Goal: Find contact information: Find contact information

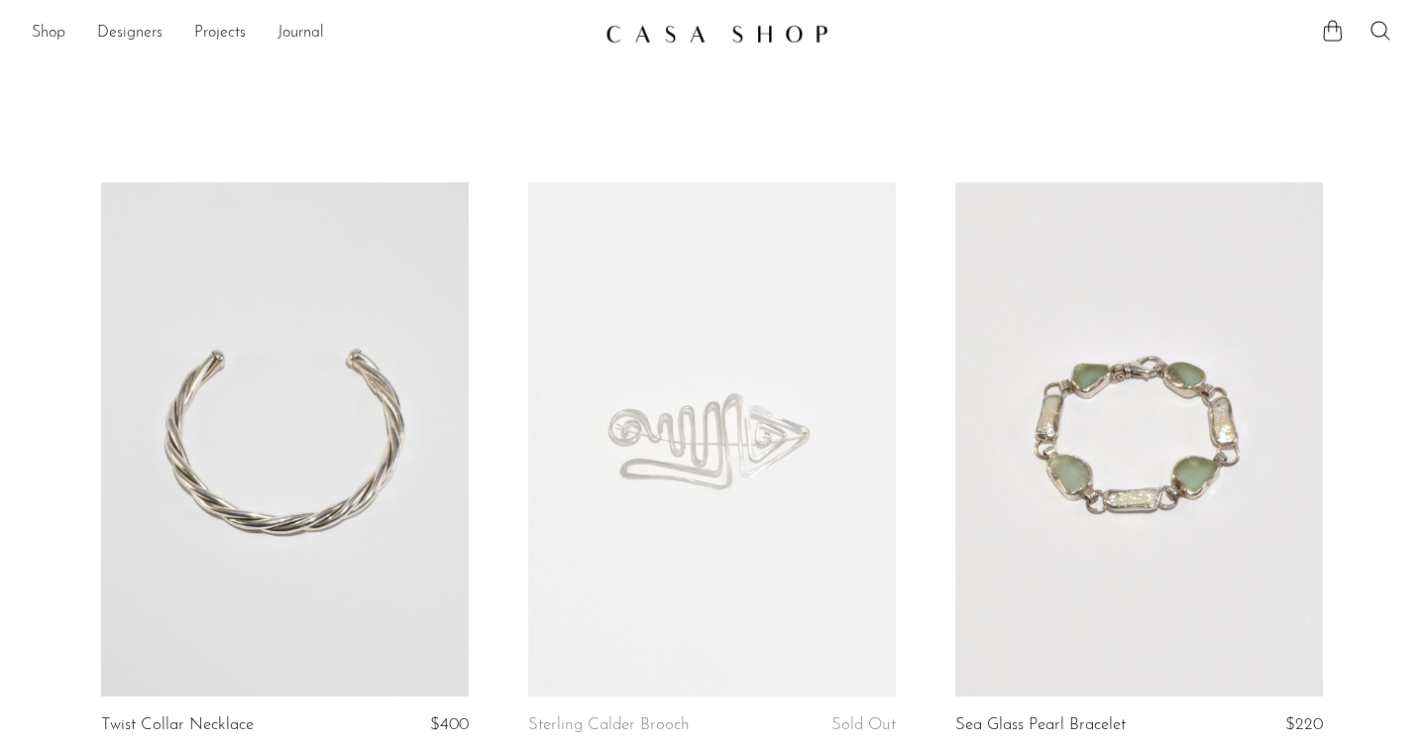
click at [656, 21] on link at bounding box center [712, 34] width 214 height 36
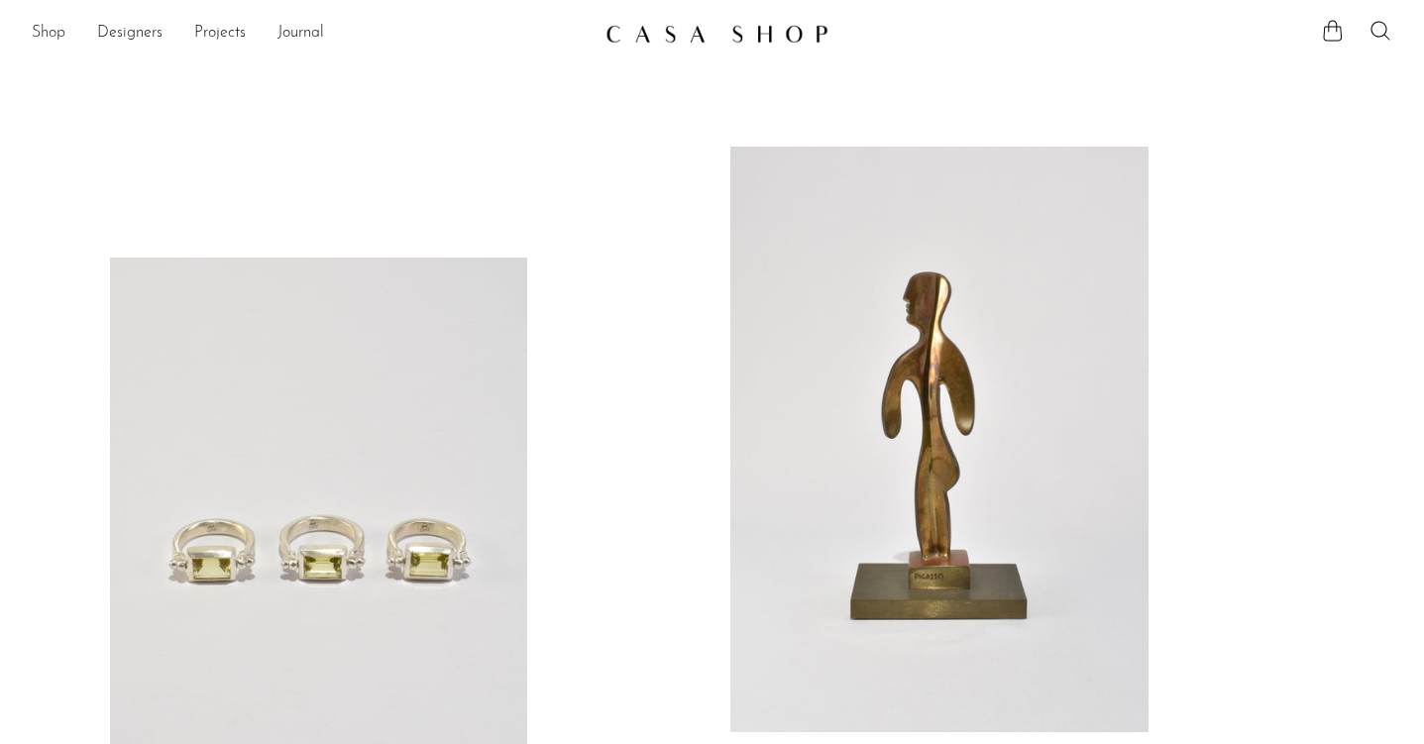
click at [51, 29] on link "Shop" at bounding box center [49, 34] width 34 height 26
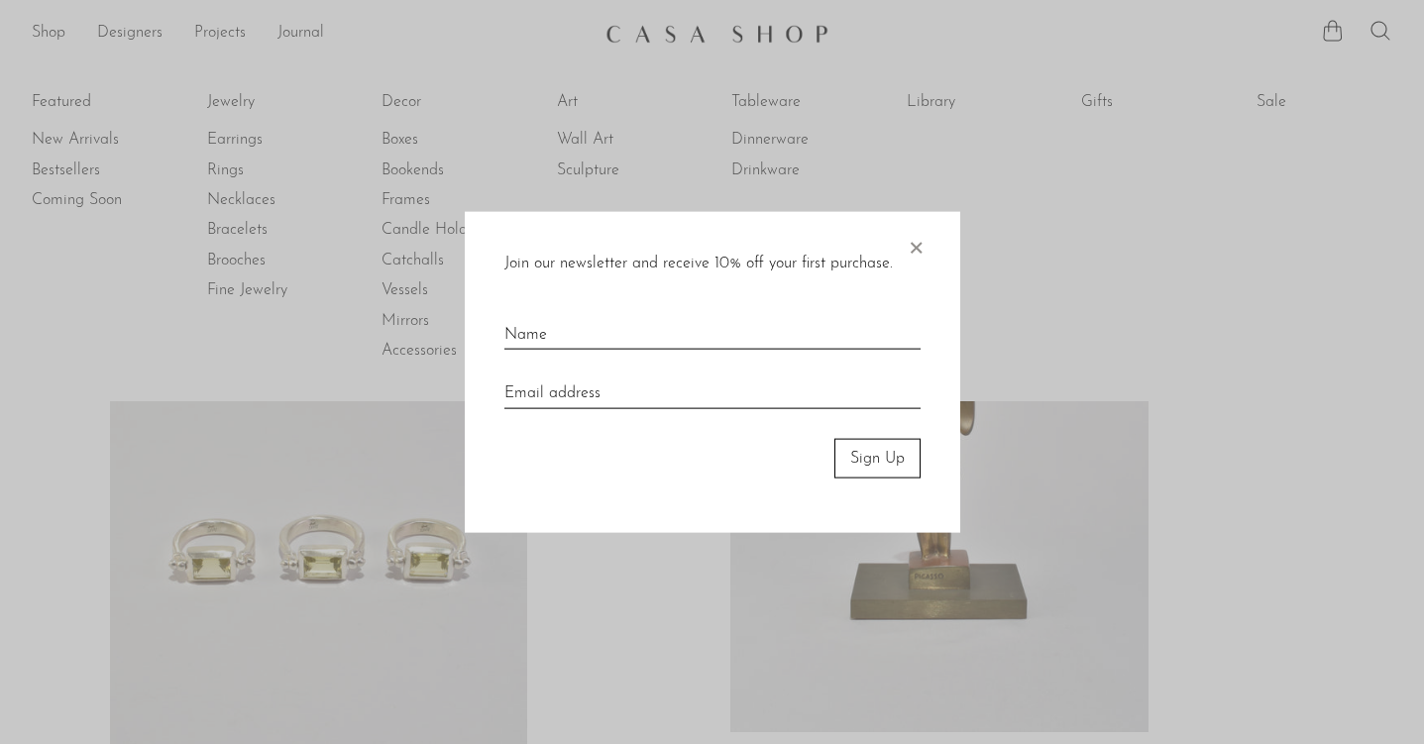
click at [915, 244] on span "×" at bounding box center [915, 242] width 20 height 63
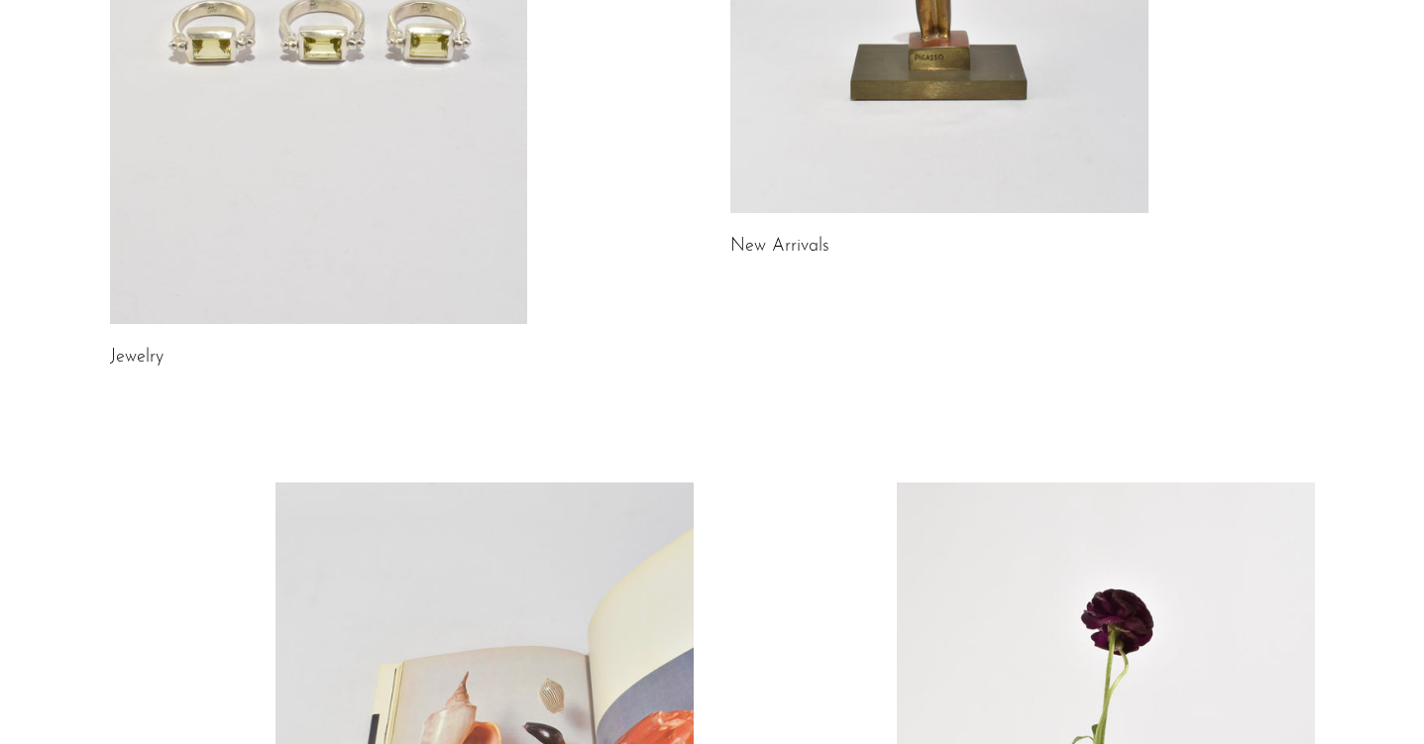
scroll to position [380, 0]
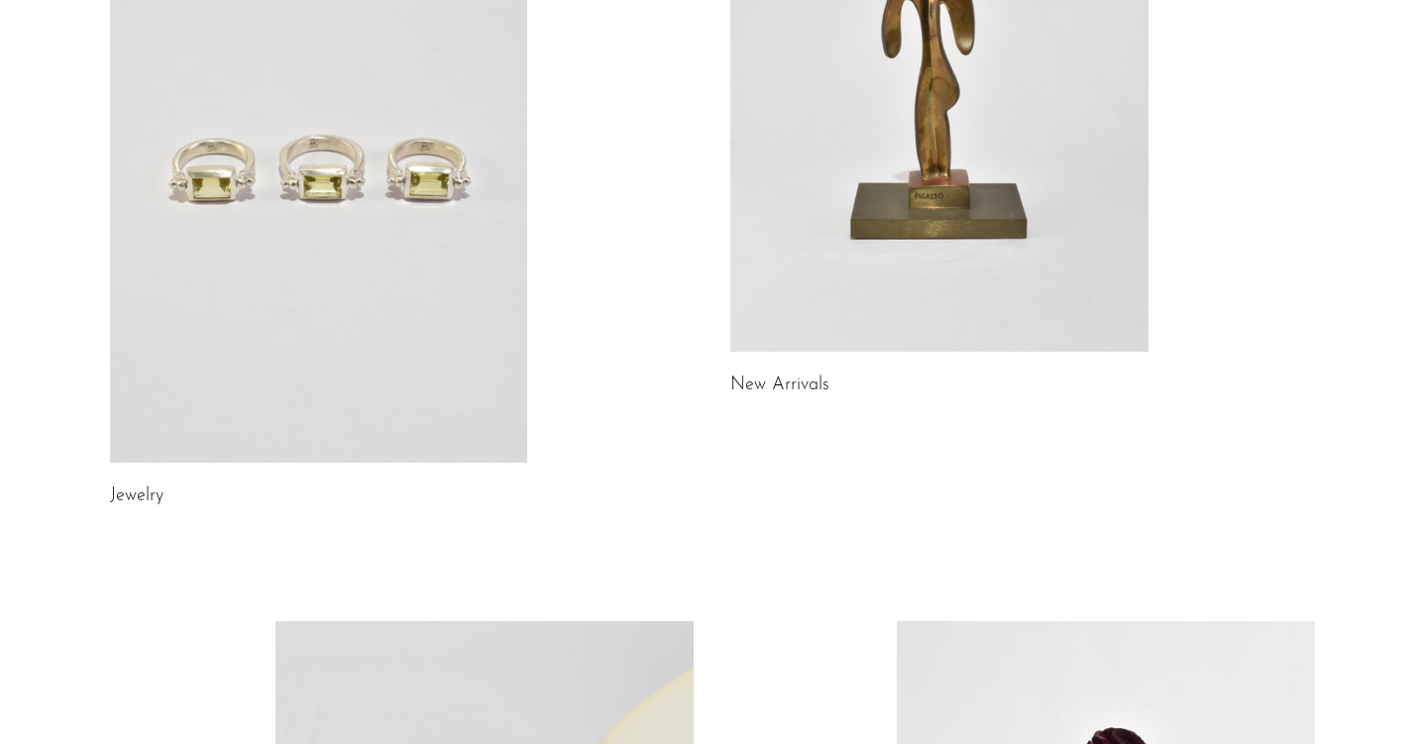
click at [355, 262] on link at bounding box center [319, 169] width 418 height 585
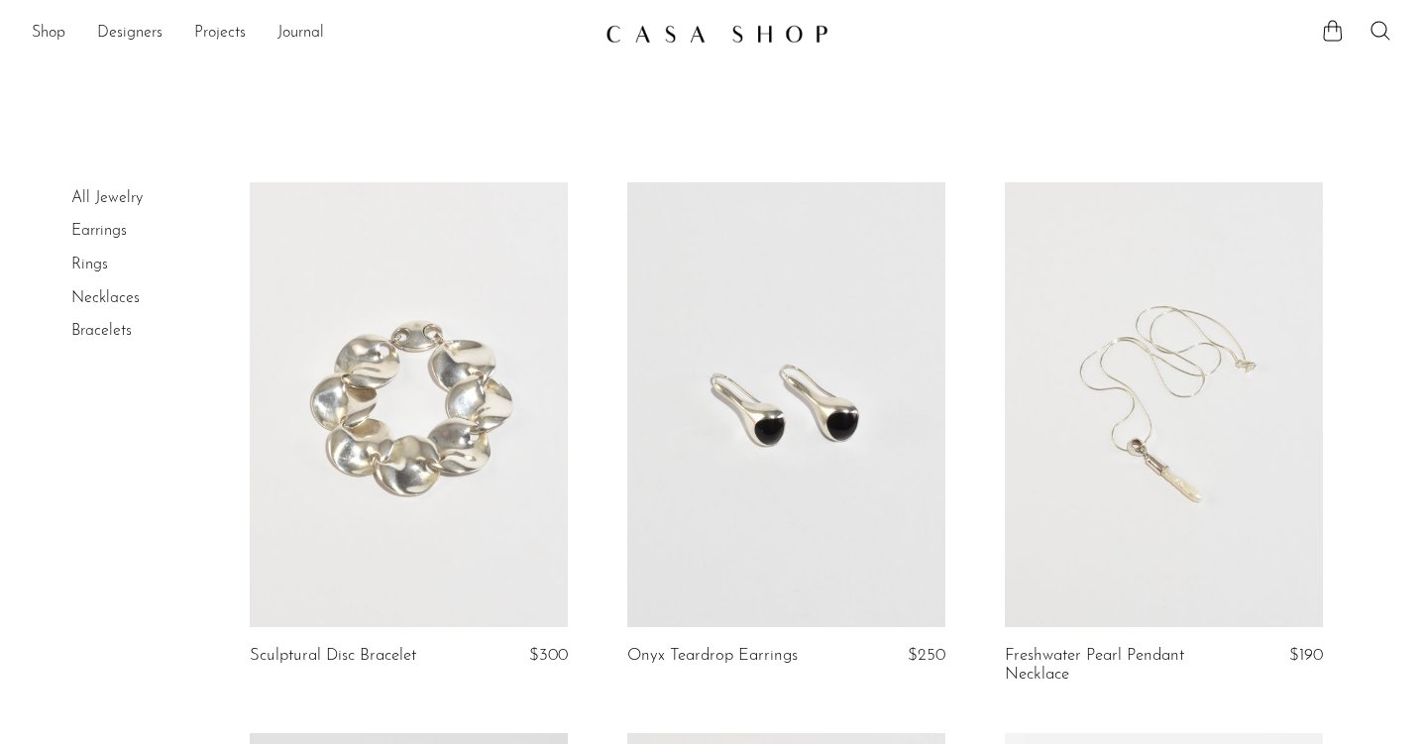
click at [686, 48] on link at bounding box center [712, 34] width 214 height 36
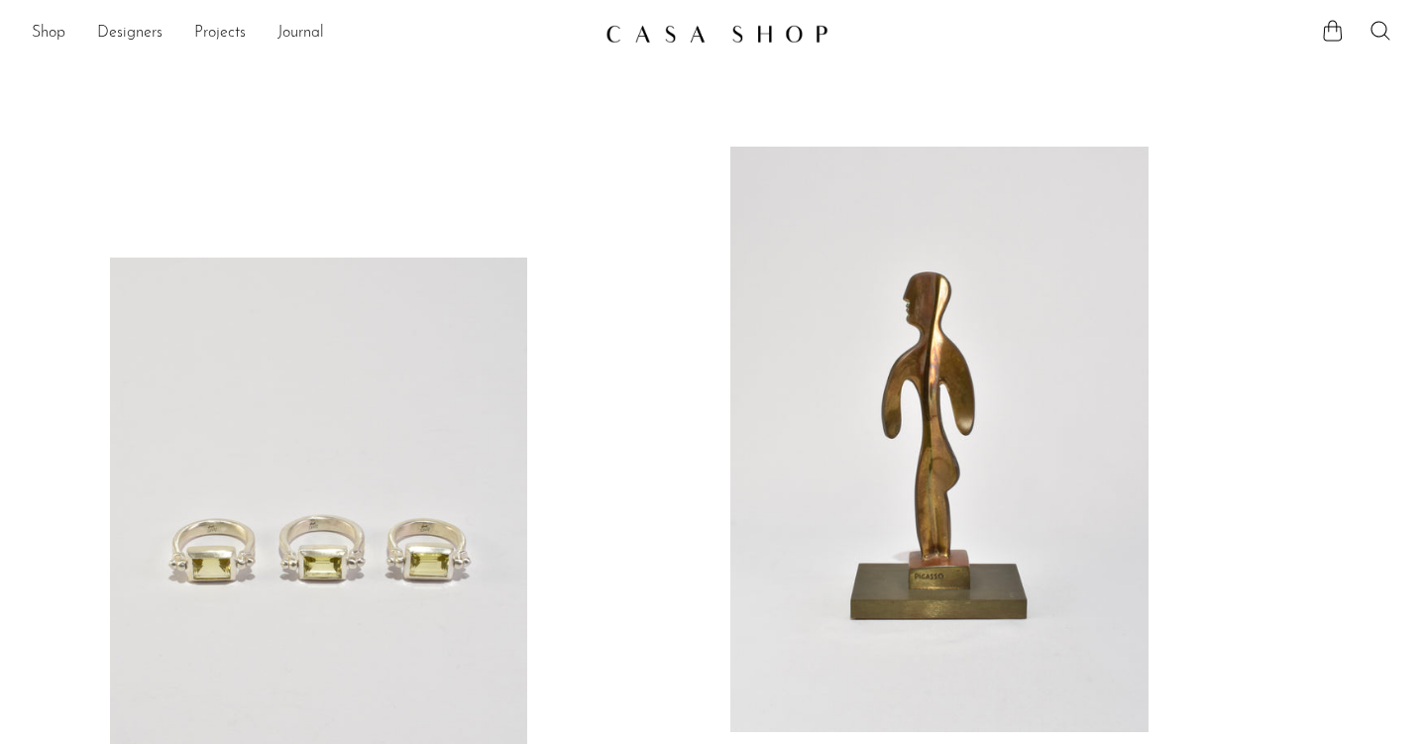
click at [97, 27] on ul "Shop Featured New Arrivals Bestsellers Coming Soon Jewelry Jewelry All Earrings…" at bounding box center [311, 34] width 558 height 34
click at [134, 28] on link "Designers" at bounding box center [129, 34] width 65 height 26
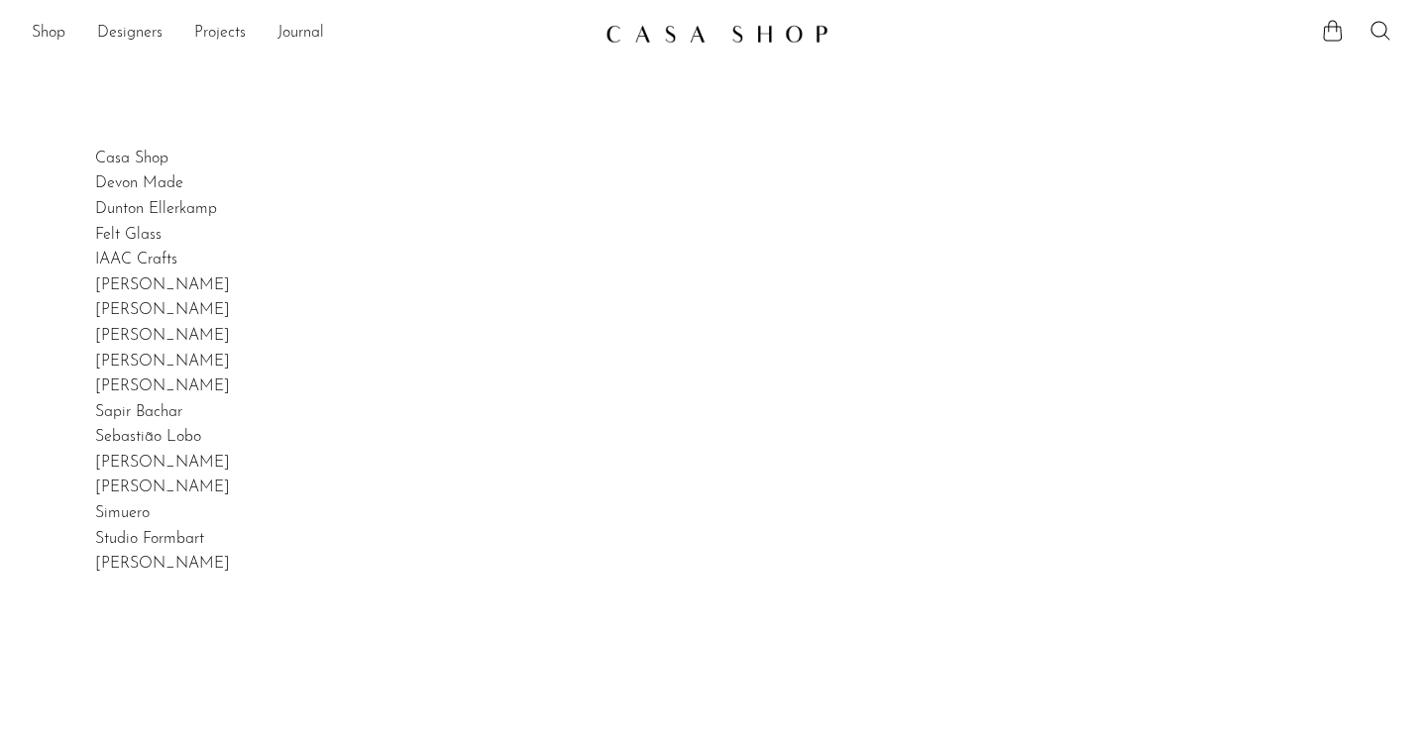
click at [650, 23] on link at bounding box center [712, 34] width 214 height 36
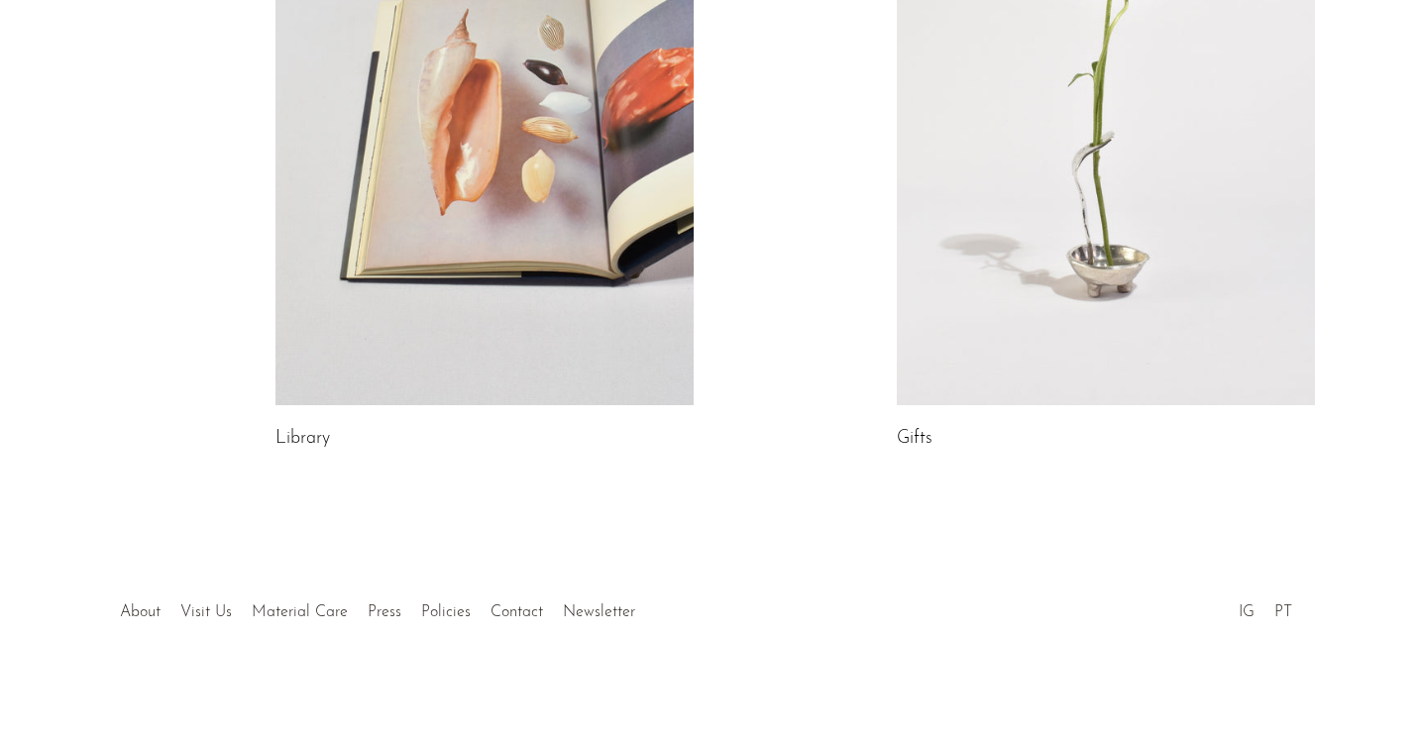
click at [523, 608] on div at bounding box center [711, 591] width 380 height 69
click at [513, 608] on link "Contact" at bounding box center [516, 612] width 53 height 16
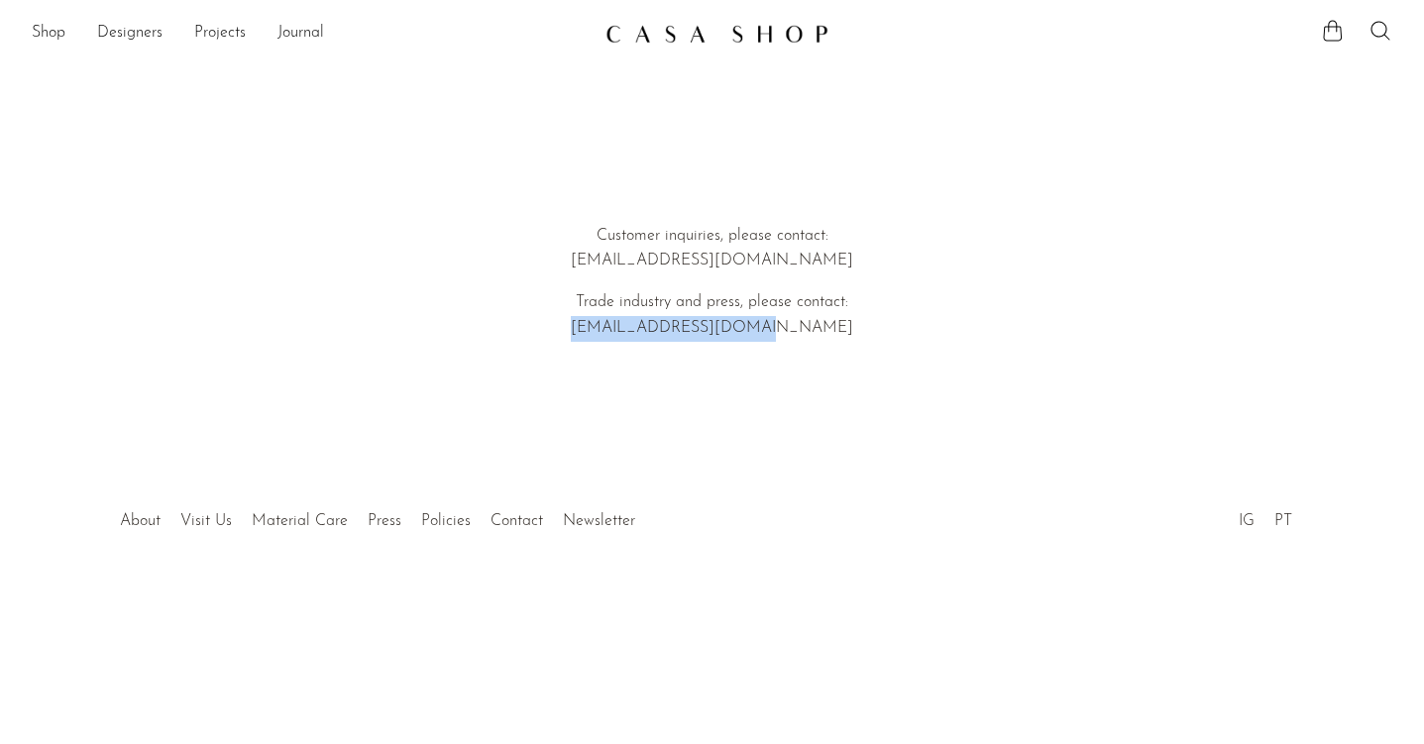
drag, startPoint x: 816, startPoint y: 320, endPoint x: 625, endPoint y: 325, distance: 191.3
click at [625, 325] on p "Trade industry and press, please contact: emi@shopcasashop.com" at bounding box center [712, 315] width 567 height 51
copy p "[EMAIL_ADDRESS][DOMAIN_NAME]"
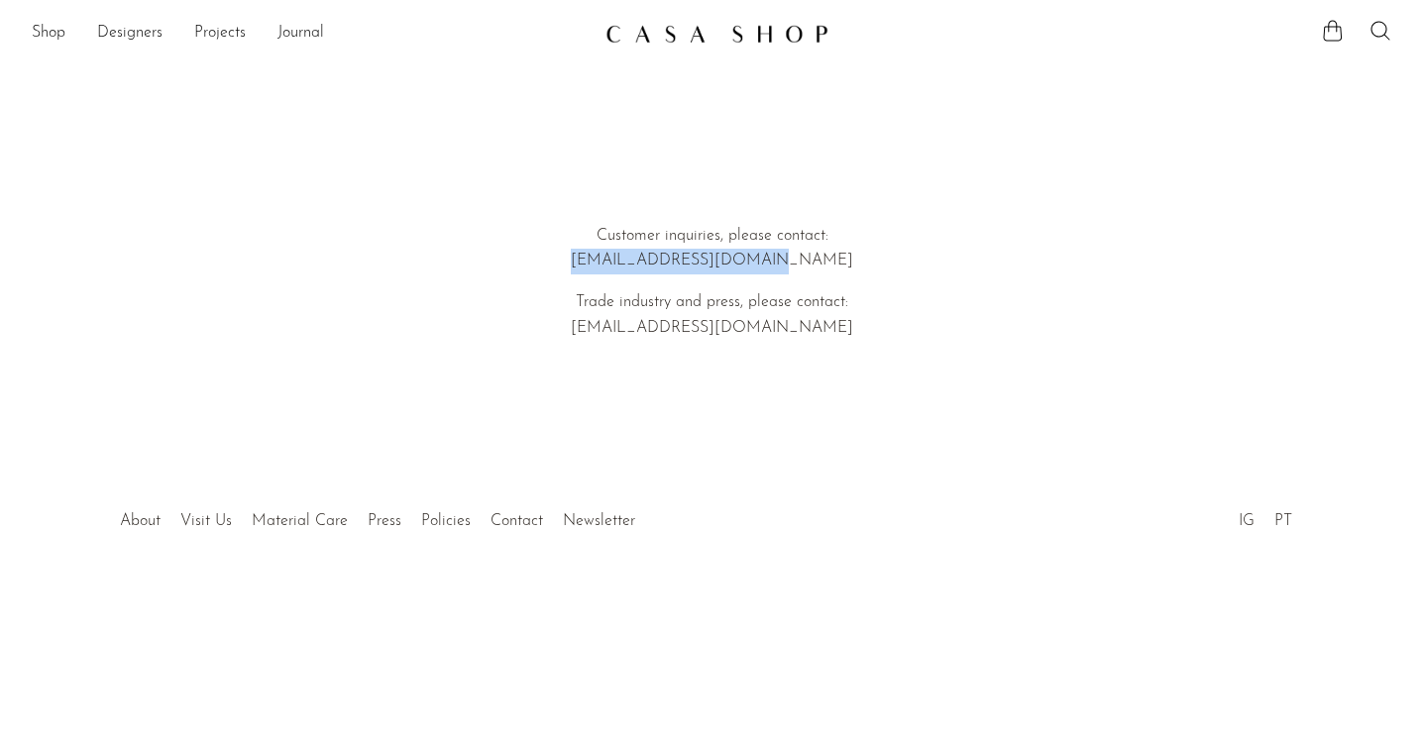
drag, startPoint x: 623, startPoint y: 260, endPoint x: 816, endPoint y: 251, distance: 193.4
click at [816, 251] on p "Customer inquiries, please contact: hello@shopcasashop.com" at bounding box center [712, 249] width 567 height 51
copy p "[EMAIL_ADDRESS][DOMAIN_NAME]"
click at [729, 55] on header at bounding box center [712, 102] width 693 height 101
click at [683, 39] on img at bounding box center [716, 34] width 223 height 20
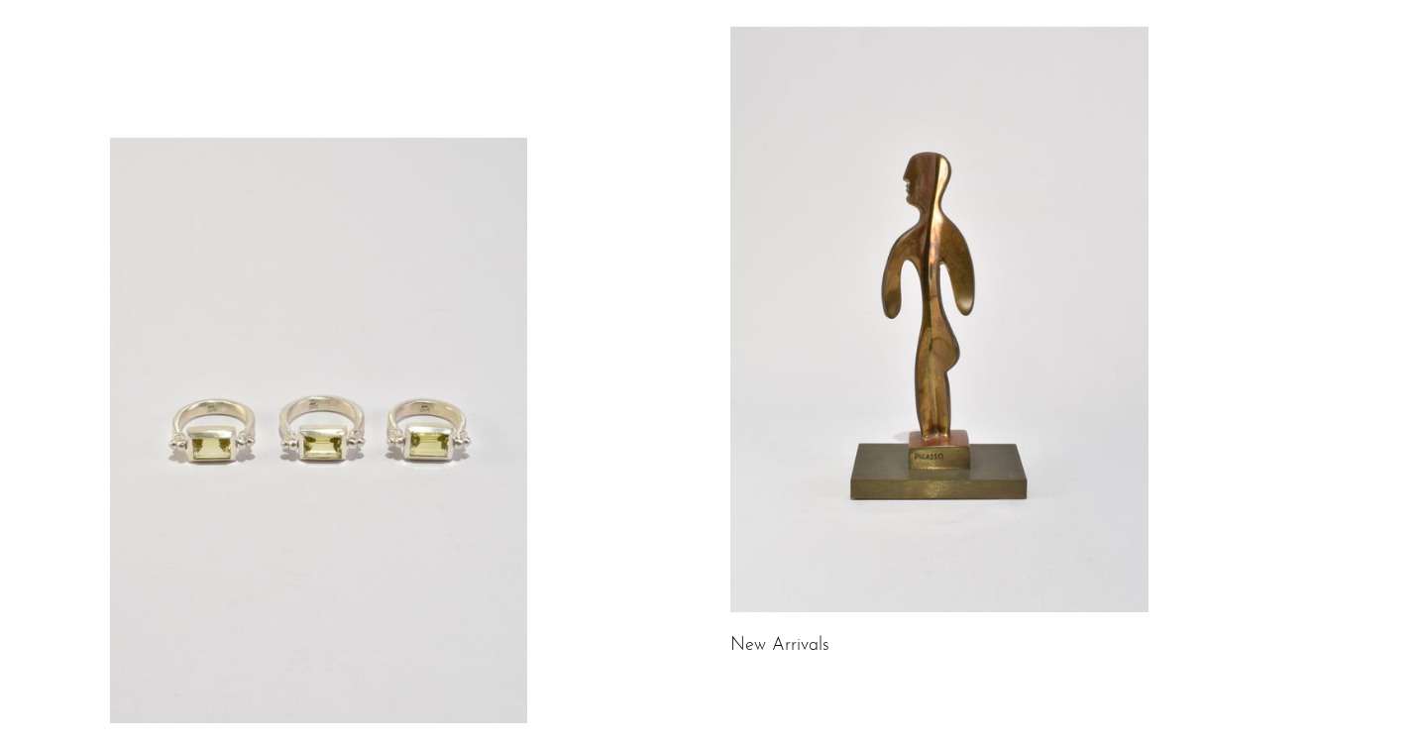
scroll to position [1182, 0]
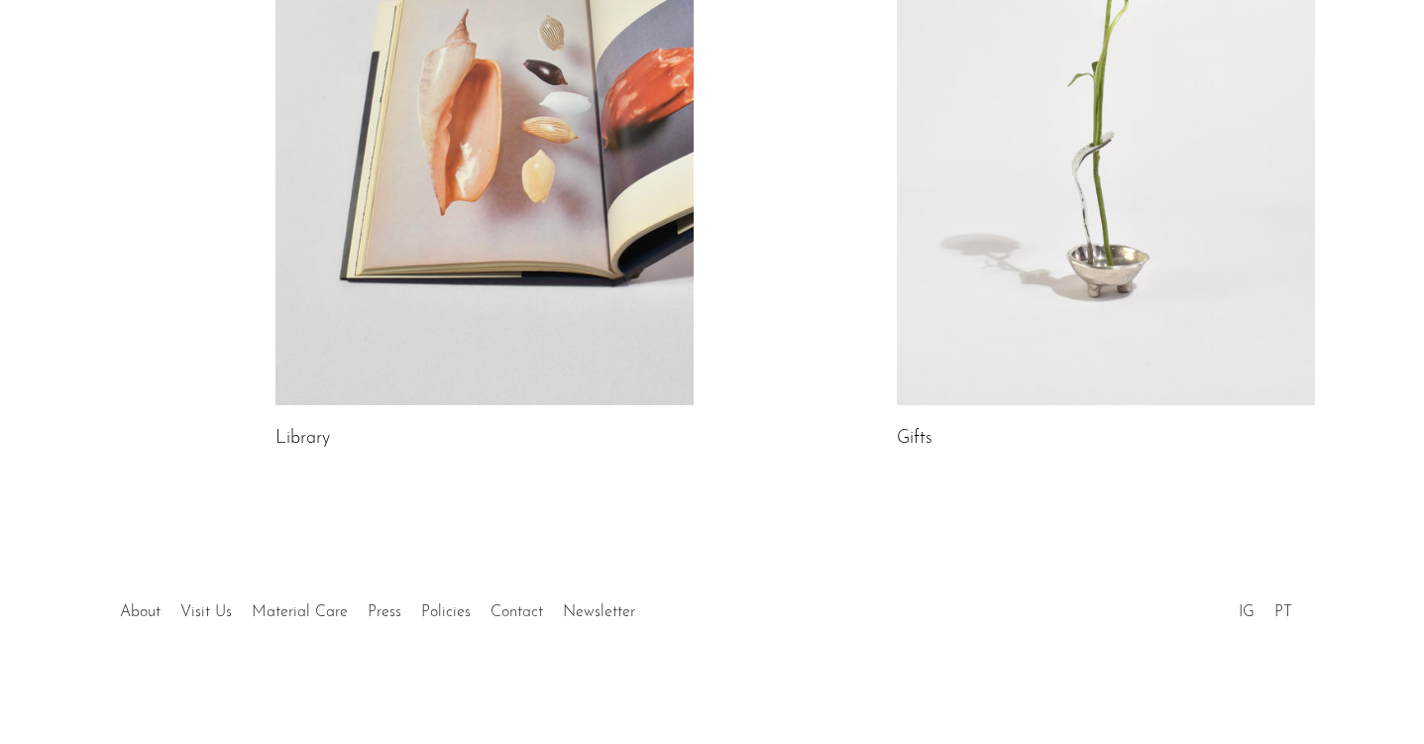
click at [505, 613] on link "Contact" at bounding box center [516, 612] width 53 height 16
